Goal: Task Accomplishment & Management: Use online tool/utility

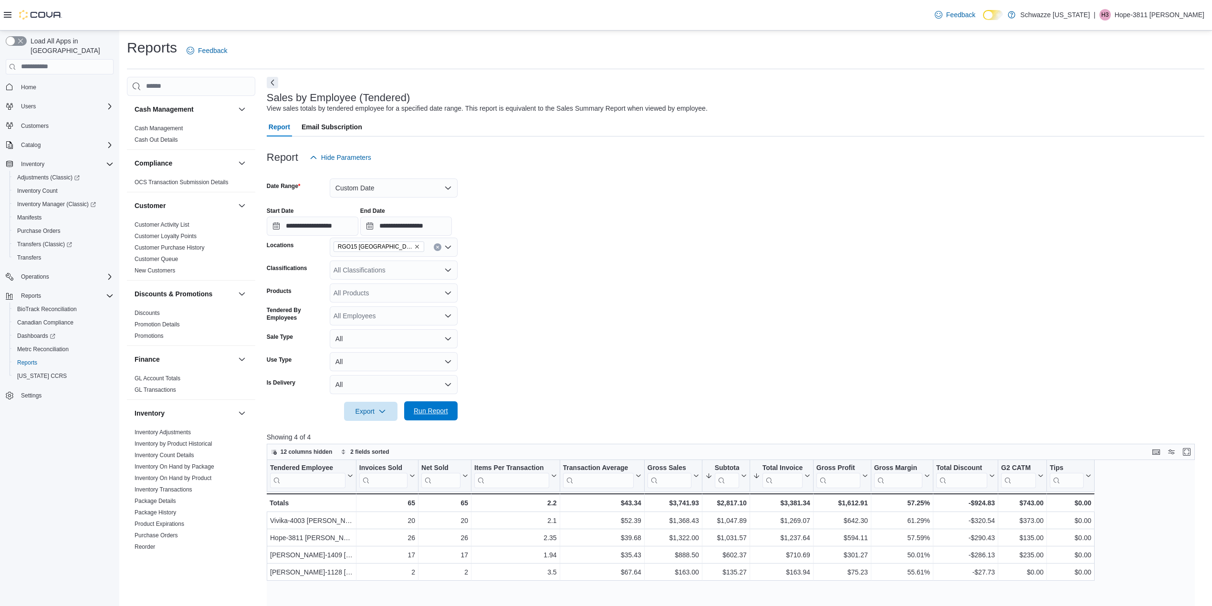
scroll to position [445, 0]
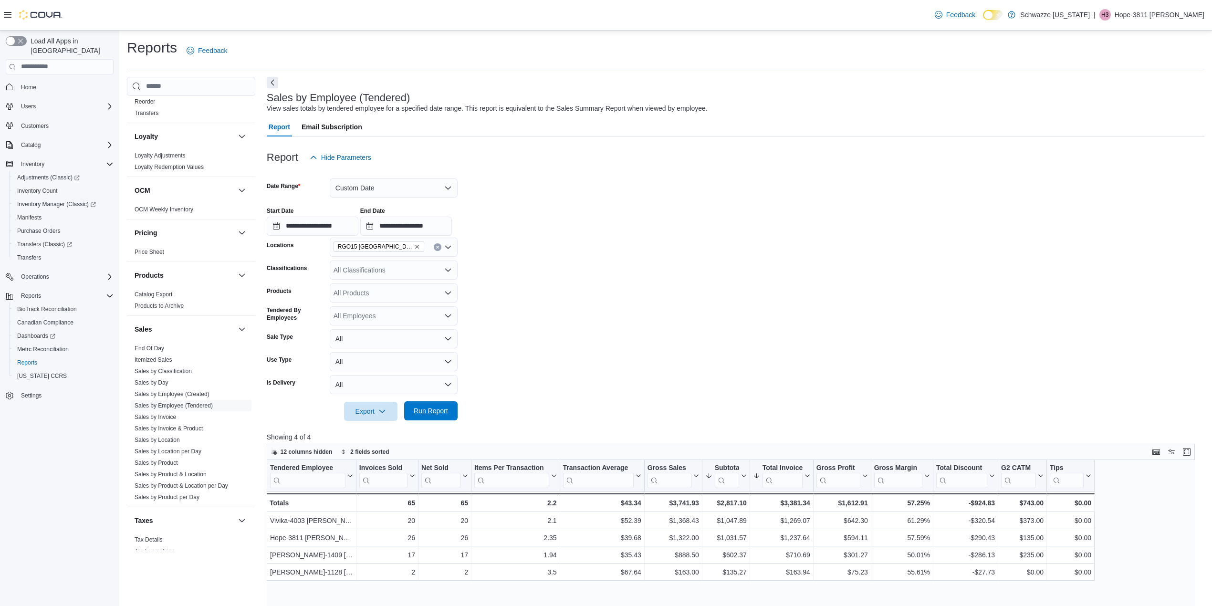
click at [436, 408] on span "Run Report" at bounding box center [431, 411] width 34 height 10
